Goal: Transaction & Acquisition: Obtain resource

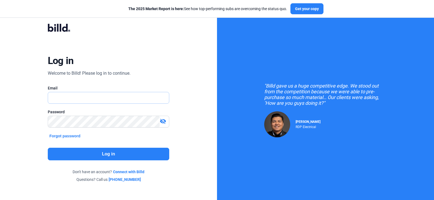
type input "[EMAIL_ADDRESS][DOMAIN_NAME]"
click at [84, 152] on button "Log in" at bounding box center [108, 153] width 121 height 13
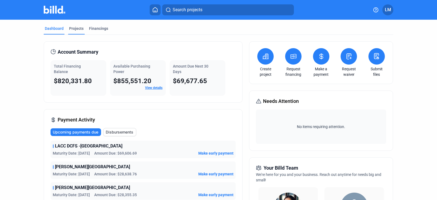
click at [73, 28] on div "Projects" at bounding box center [76, 28] width 14 height 5
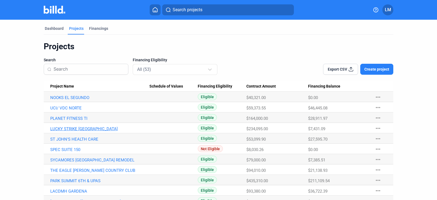
click at [72, 128] on link "LUCKY STRIKE [GEOGRAPHIC_DATA]" at bounding box center [99, 128] width 99 height 5
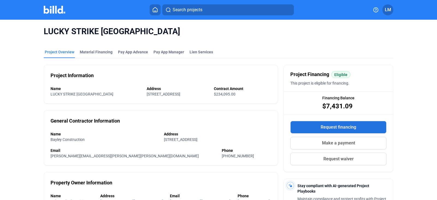
click at [313, 128] on button "Request financing" at bounding box center [338, 127] width 96 height 13
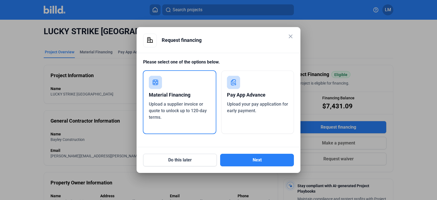
click at [184, 87] on div "Material Financing Upload a supplier invoice or quote to unlock up to 120-day t…" at bounding box center [179, 102] width 73 height 64
click at [239, 159] on button "Next" at bounding box center [257, 159] width 74 height 13
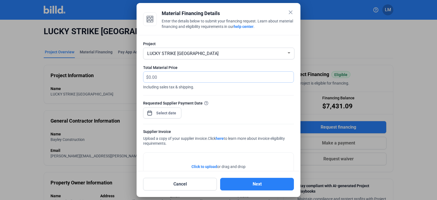
drag, startPoint x: 167, startPoint y: 80, endPoint x: 132, endPoint y: 78, distance: 35.3
click at [132, 78] on div "close Material Financing Details Enter the details below to submit your financi…" at bounding box center [218, 100] width 437 height 200
